Goal: Task Accomplishment & Management: Use online tool/utility

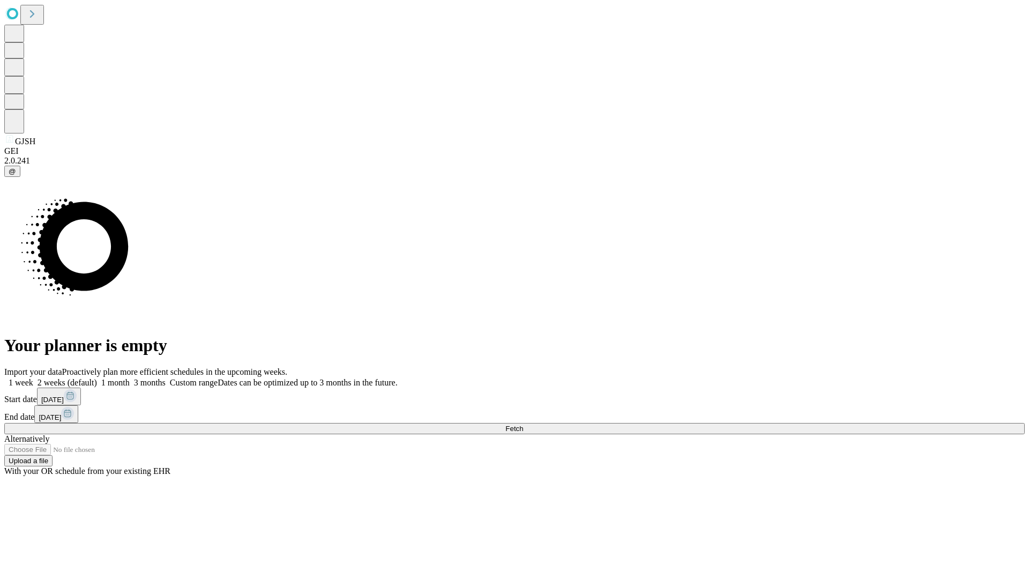
click at [523, 425] on span "Fetch" at bounding box center [514, 429] width 18 height 8
